Goal: Check status: Check status

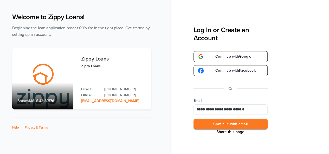
scroll to position [35, 0]
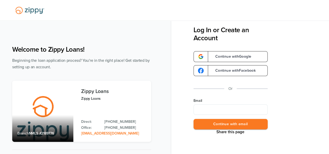
type input "**********"
click at [227, 124] on button "Continue with email" at bounding box center [231, 124] width 74 height 11
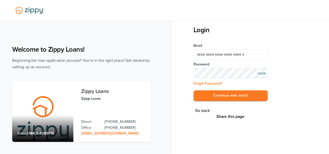
click at [265, 76] on div "SHOW" at bounding box center [262, 74] width 10 height 4
click at [244, 97] on button "Continue with email" at bounding box center [231, 96] width 74 height 11
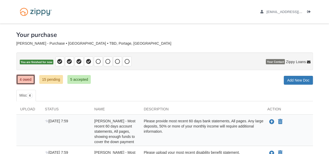
click at [31, 78] on link "4 owed" at bounding box center [25, 80] width 18 height 10
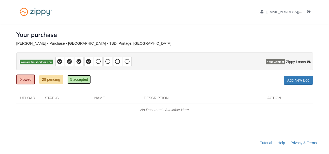
click at [80, 81] on link "5 accepted" at bounding box center [79, 79] width 24 height 9
